Goal: Information Seeking & Learning: Learn about a topic

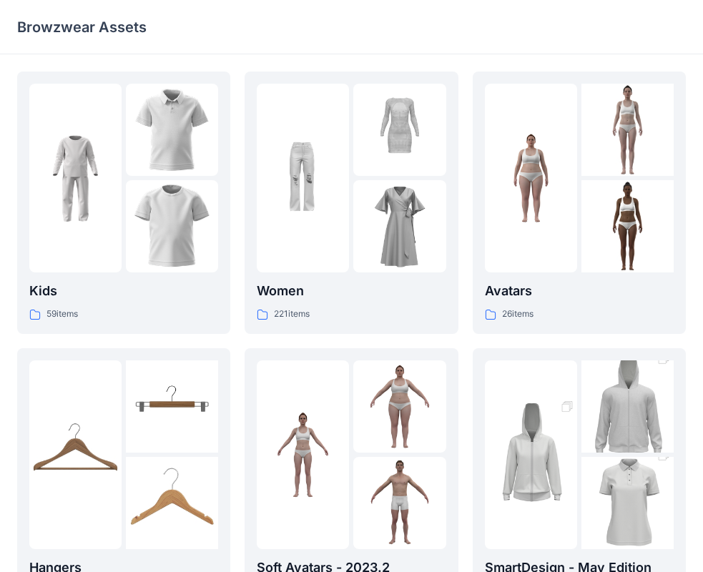
scroll to position [214, 0]
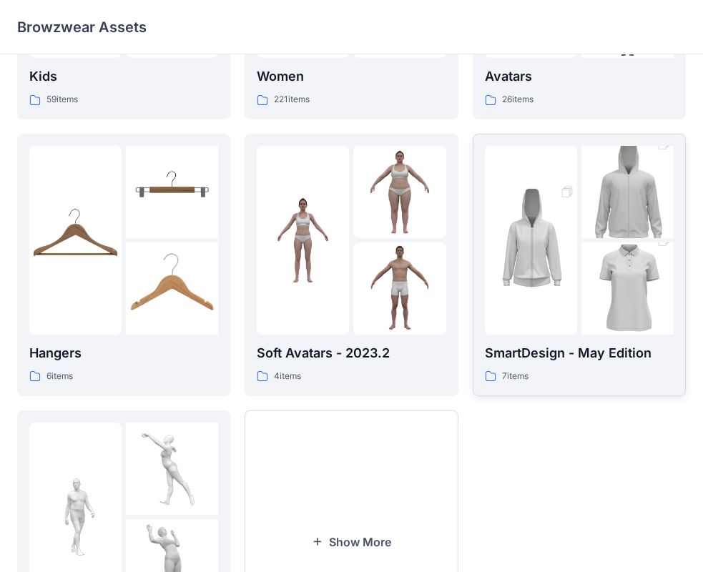
click at [545, 365] on div "SmartDesign - May Edition 7 items" at bounding box center [579, 363] width 189 height 41
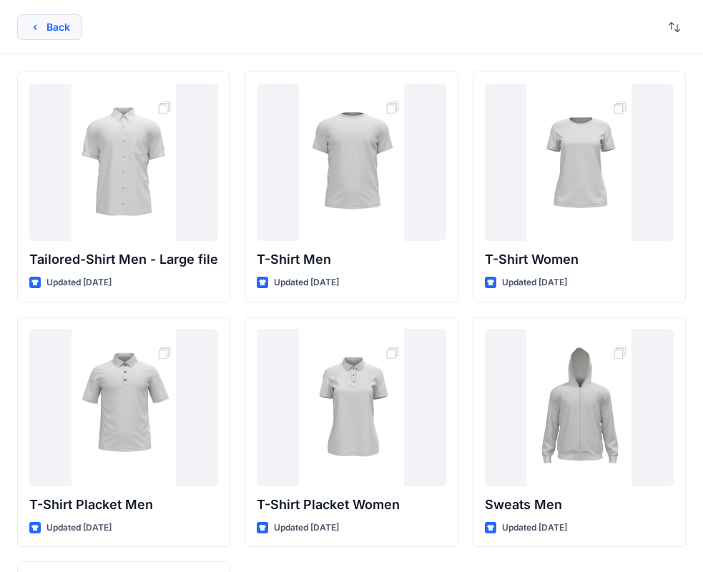
click at [36, 37] on button "Back" at bounding box center [49, 27] width 65 height 26
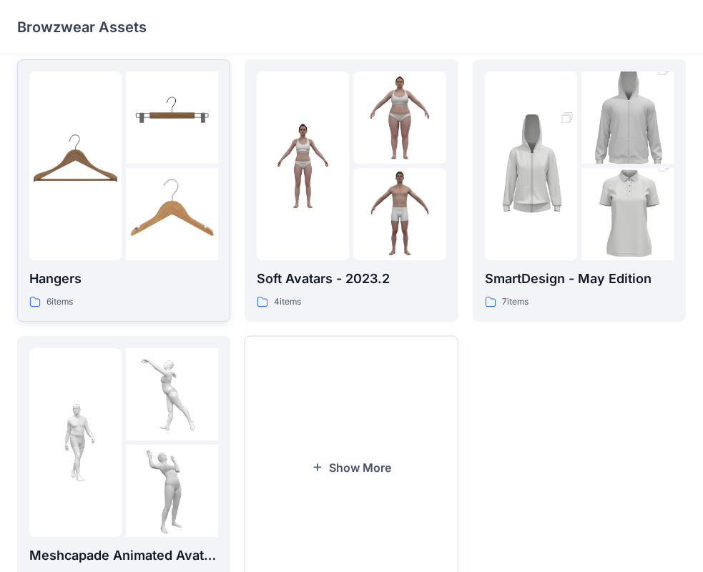
scroll to position [355, 0]
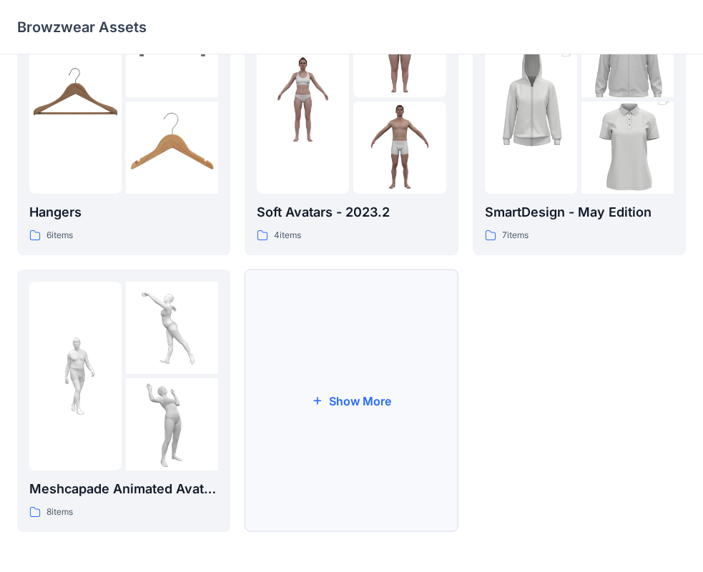
click at [347, 415] on button "Show More" at bounding box center [351, 401] width 213 height 262
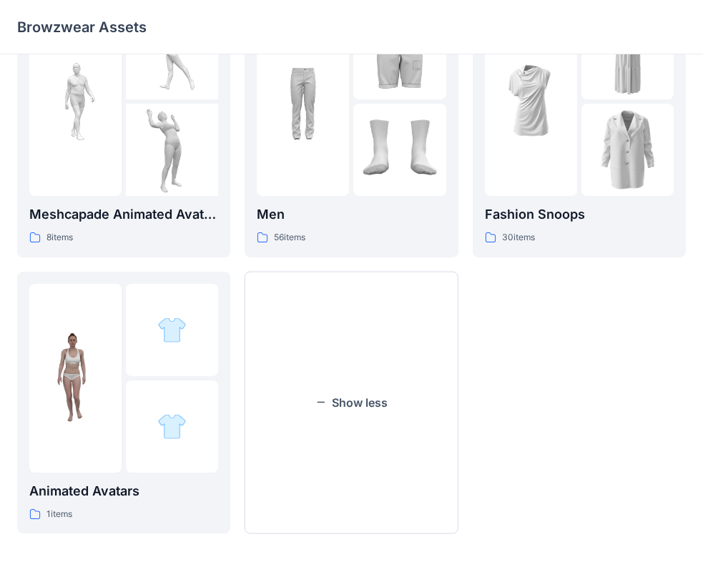
scroll to position [631, 0]
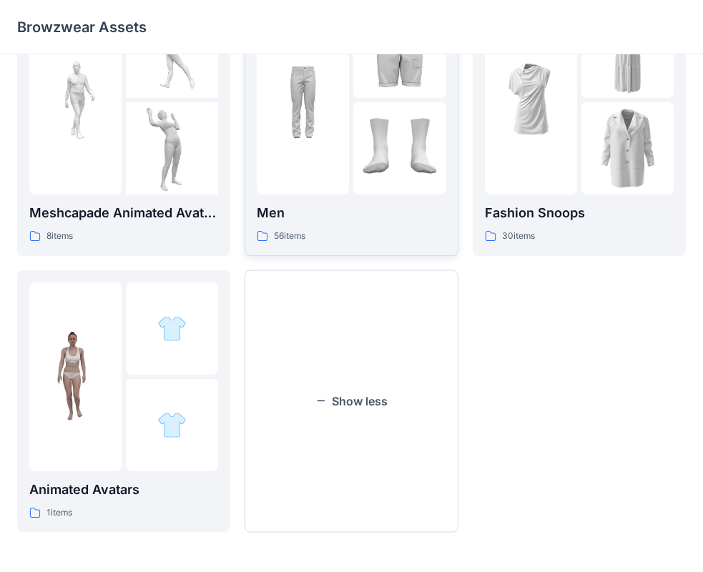
click at [355, 219] on p "Men" at bounding box center [351, 213] width 189 height 20
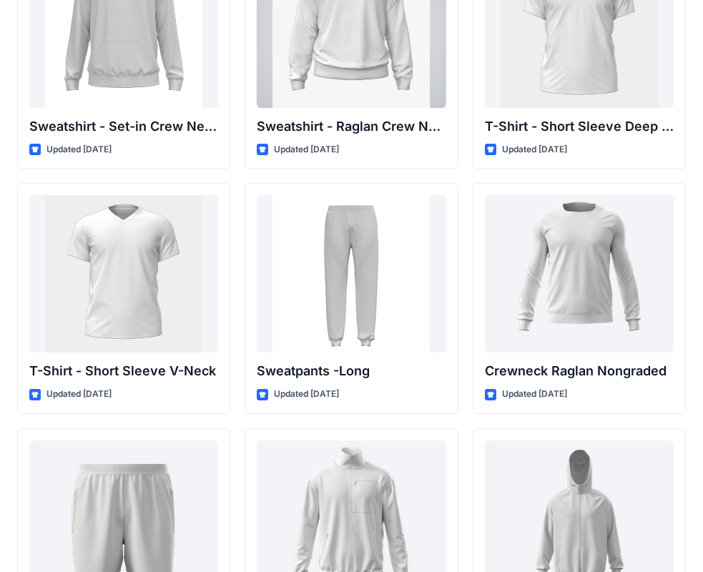
scroll to position [1391, 0]
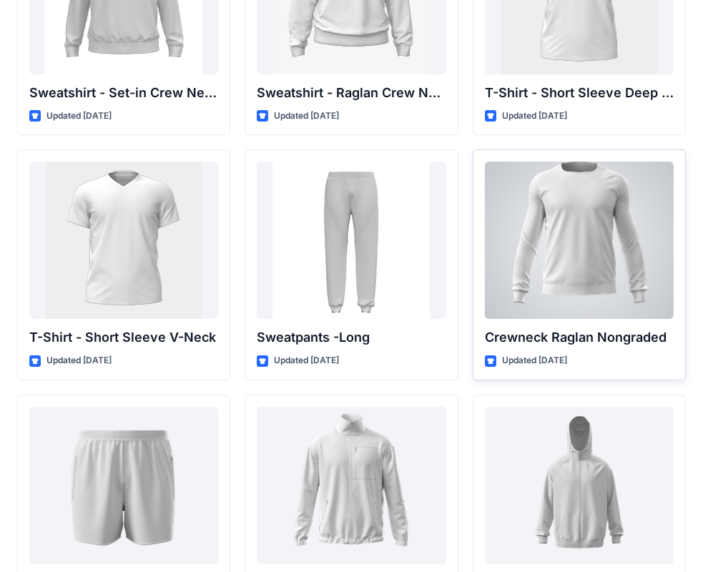
click at [598, 211] on div at bounding box center [579, 240] width 189 height 157
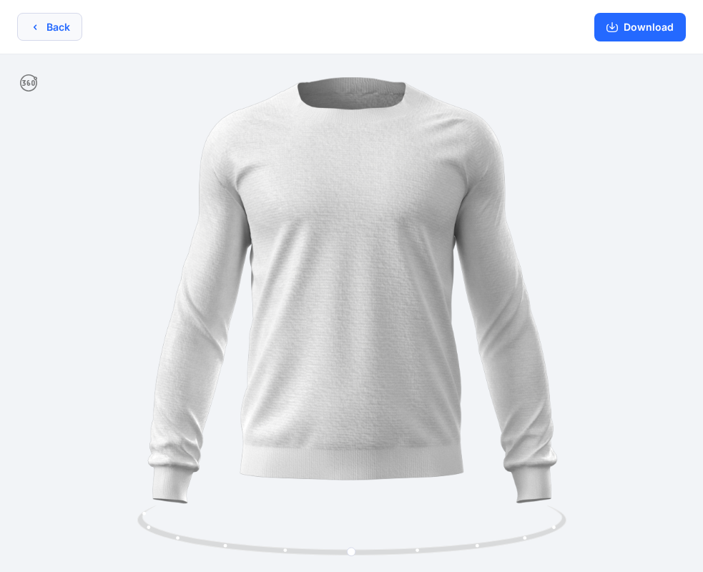
click at [34, 26] on icon "button" at bounding box center [34, 26] width 11 height 11
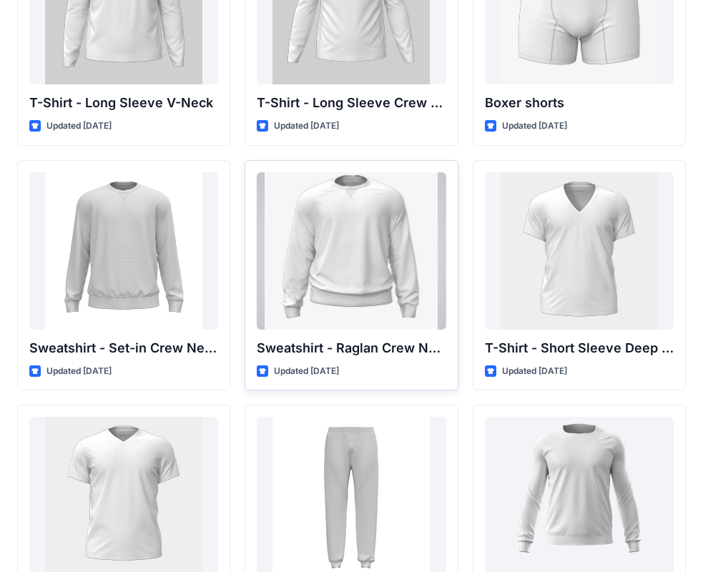
scroll to position [1153, 0]
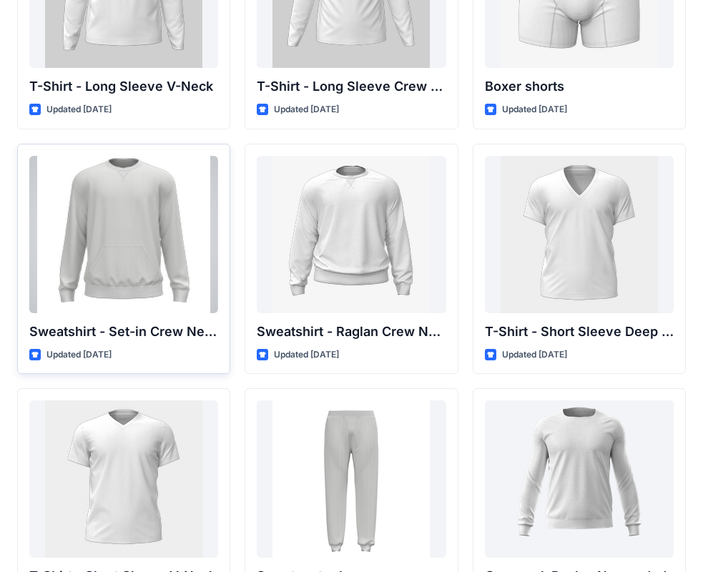
click at [84, 230] on div at bounding box center [123, 234] width 189 height 157
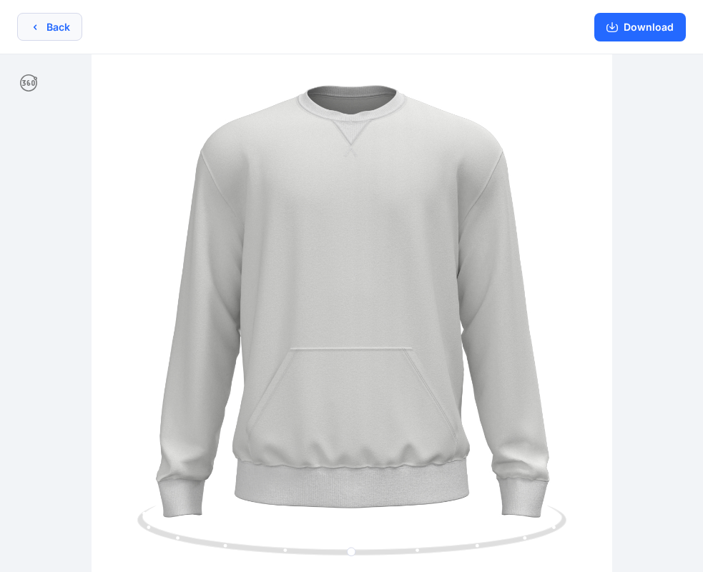
click at [51, 22] on button "Back" at bounding box center [49, 27] width 65 height 28
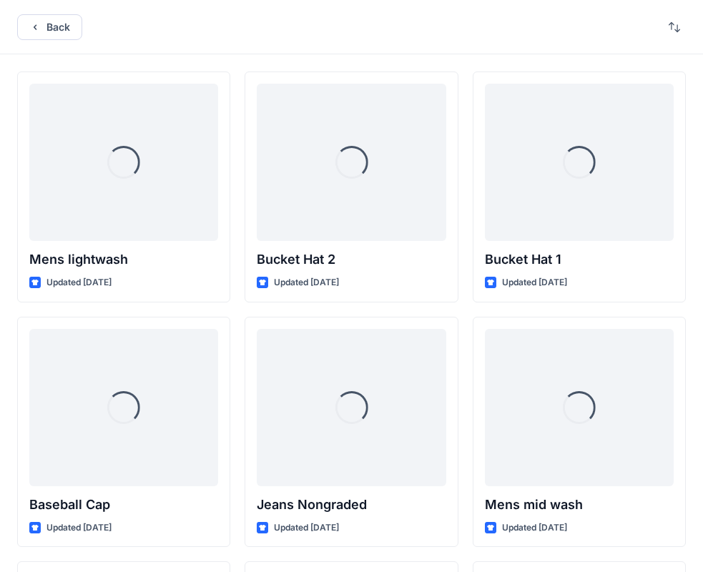
scroll to position [1153, 0]
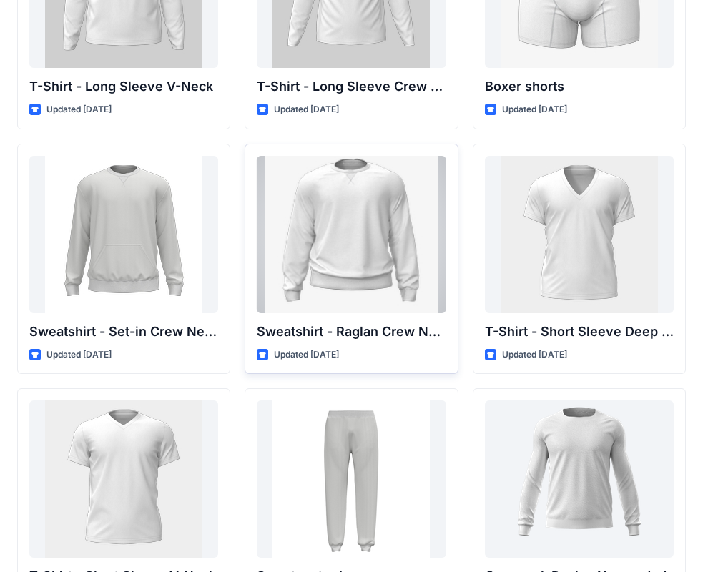
click at [315, 292] on div at bounding box center [351, 234] width 189 height 157
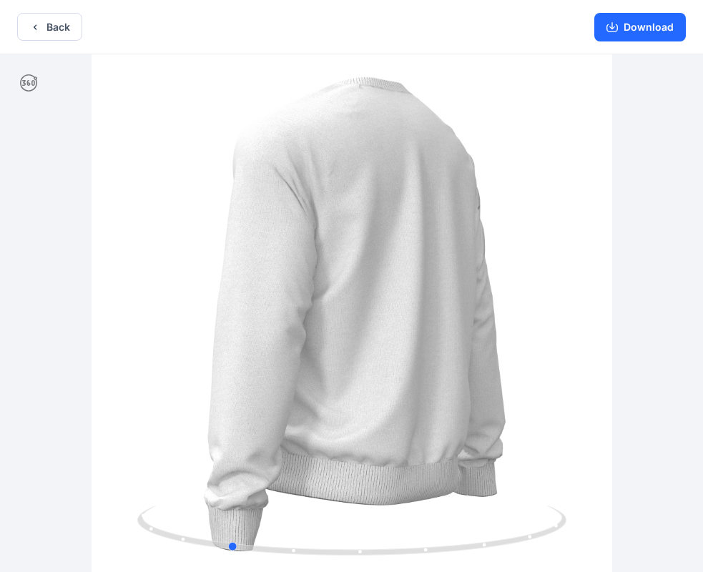
drag, startPoint x: 563, startPoint y: 522, endPoint x: 440, endPoint y: 474, distance: 132.0
click at [440, 474] on div at bounding box center [351, 314] width 703 height 520
click at [51, 16] on button "Back" at bounding box center [49, 27] width 65 height 28
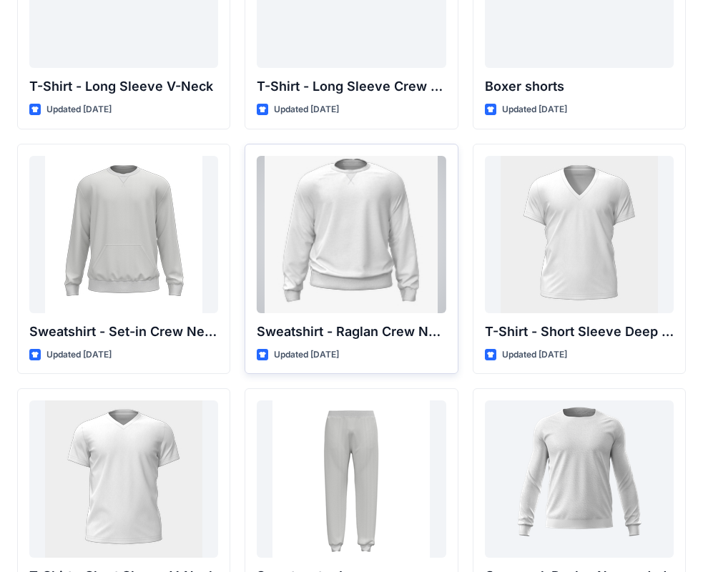
scroll to position [1010, 0]
